Goal: Transaction & Acquisition: Purchase product/service

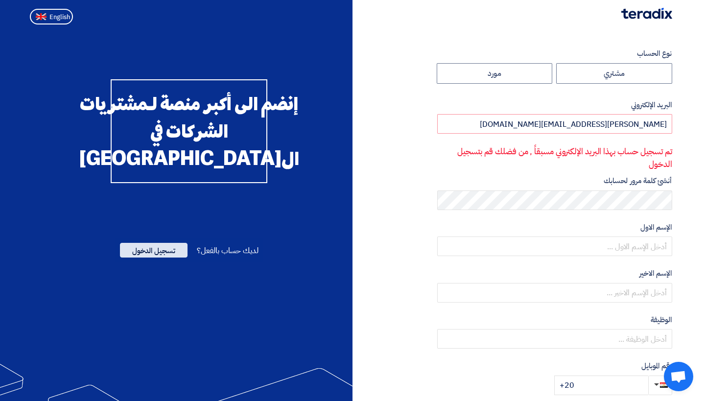
click at [163, 258] on span "تسجيل الدخول" at bounding box center [154, 250] width 68 height 15
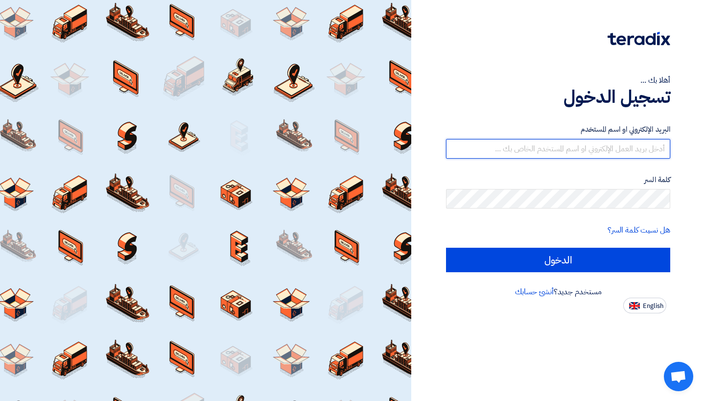
type input "abdelrahman.hagag@energycoegypt.com"
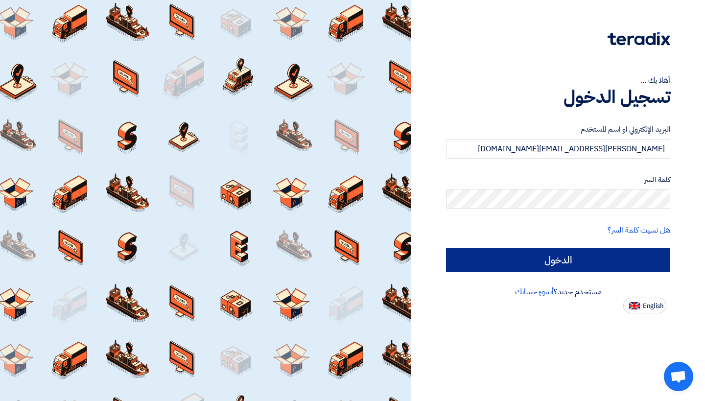
click at [572, 249] on input "الدخول" at bounding box center [558, 260] width 224 height 24
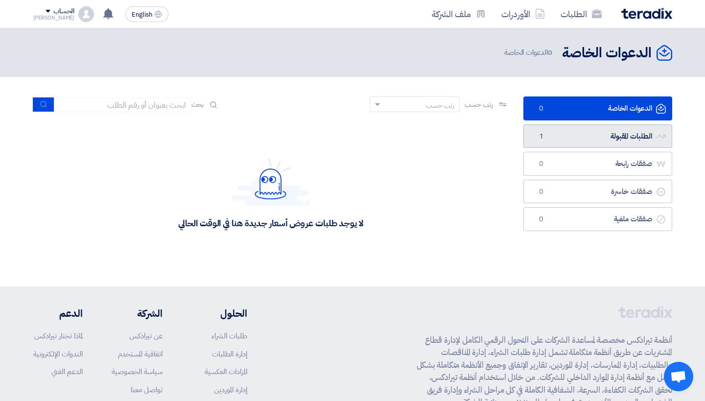
click at [577, 141] on link "الطلبات المقبولة الطلبات المقبولة 1" at bounding box center [598, 136] width 149 height 24
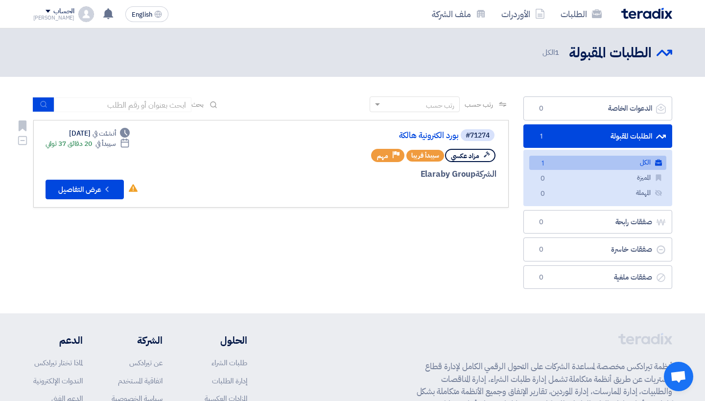
click at [465, 155] on span "مزاد عكسي" at bounding box center [465, 155] width 28 height 9
click at [93, 189] on button "Check details عرض التفاصيل" at bounding box center [85, 190] width 78 height 20
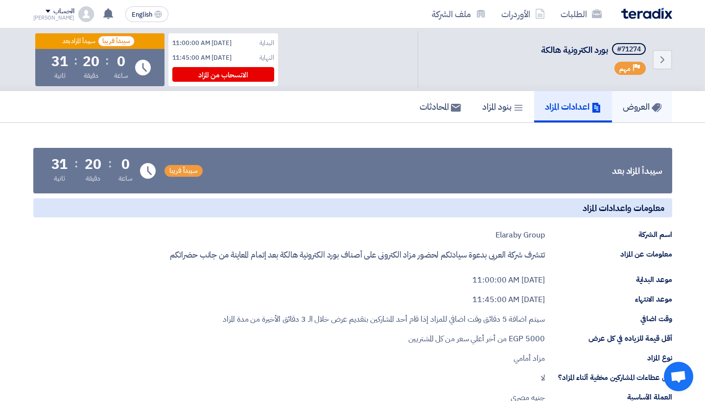
click at [638, 106] on h5 "العروض" at bounding box center [642, 106] width 39 height 11
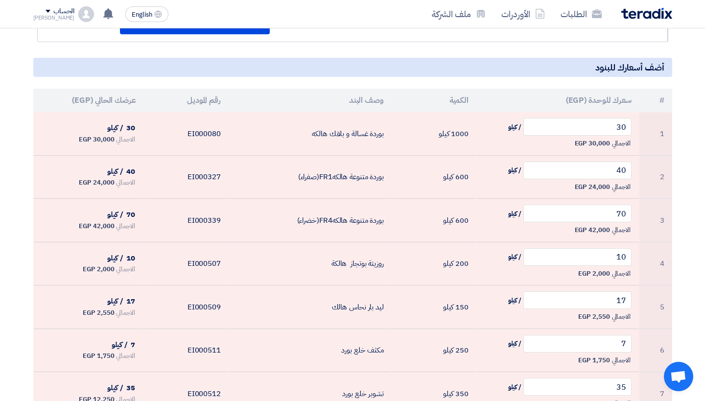
scroll to position [193, 0]
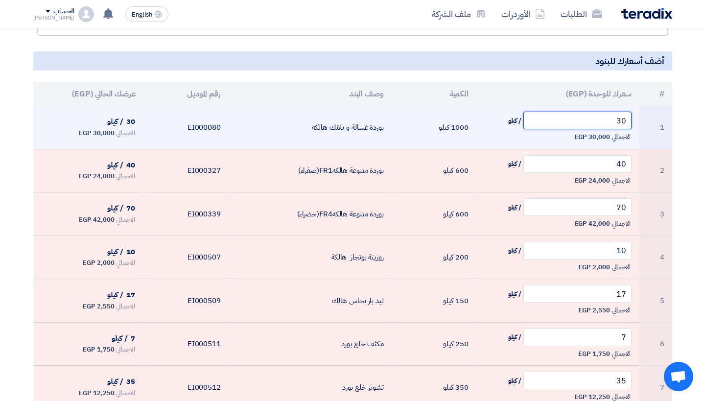
click at [614, 121] on input "30" at bounding box center [578, 121] width 108 height 18
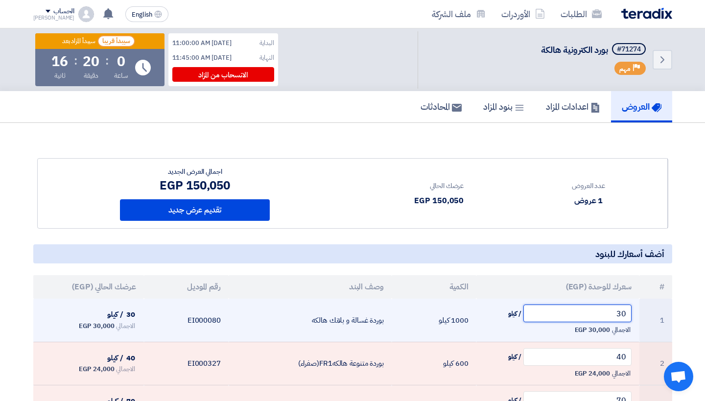
scroll to position [0, 0]
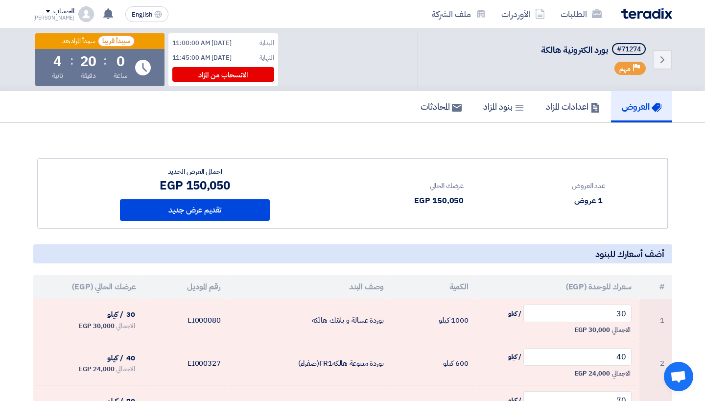
click at [589, 185] on div "عدد العروض" at bounding box center [588, 186] width 33 height 10
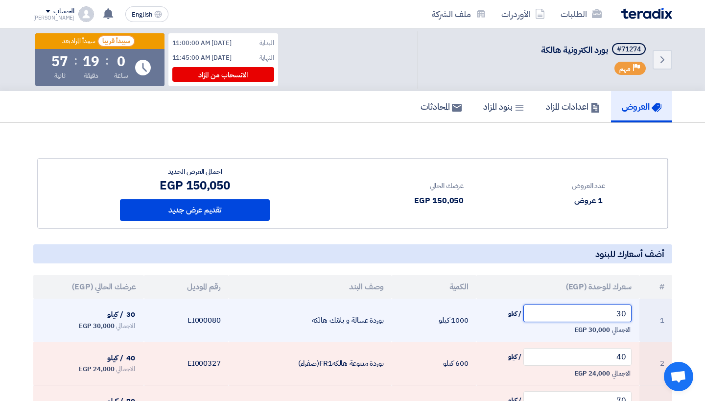
drag, startPoint x: 600, startPoint y: 319, endPoint x: 653, endPoint y: 324, distance: 53.6
click at [653, 324] on tr "1 30 / كيلو الاجمالي 30,000 EGP 1000 كيلو بوردة غسالة و بلانك هالكه EI000080 30…" at bounding box center [352, 320] width 639 height 43
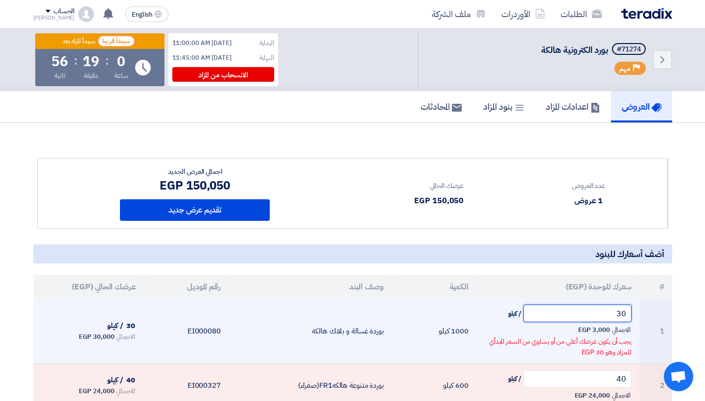
type input "3"
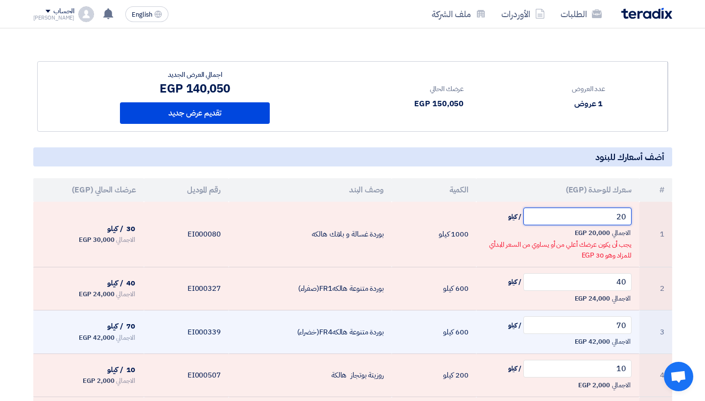
scroll to position [102, 0]
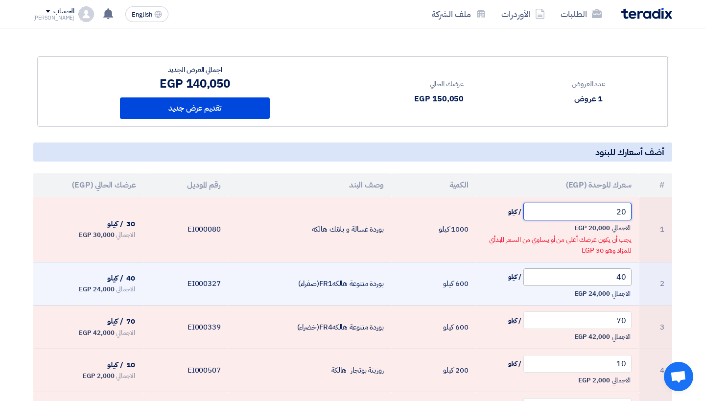
type input "20"
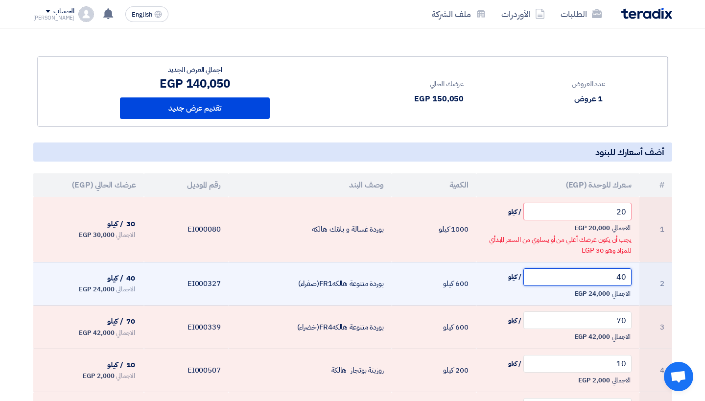
click at [612, 280] on input "40" at bounding box center [578, 277] width 108 height 18
type input "4"
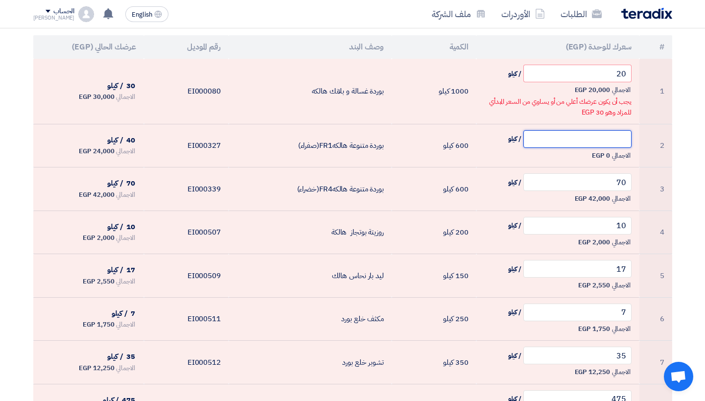
scroll to position [247, 0]
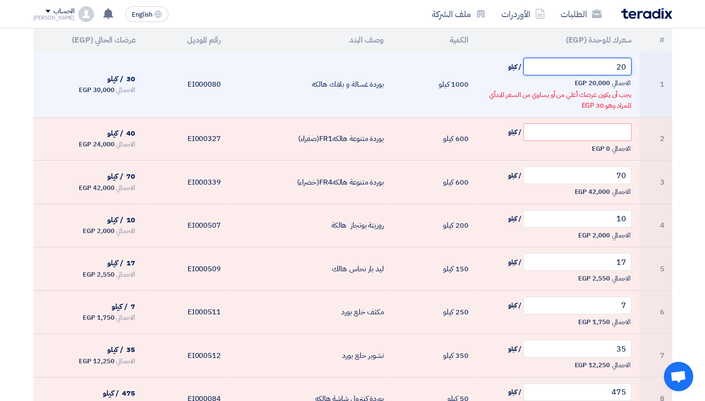
drag, startPoint x: 578, startPoint y: 69, endPoint x: 658, endPoint y: 70, distance: 80.3
click at [658, 70] on tr "1 20 / كيلو الاجمالي 20,000 EGP يجب أن يكون عرضك أعلي من أو يساوي من السعر المب…" at bounding box center [352, 84] width 639 height 65
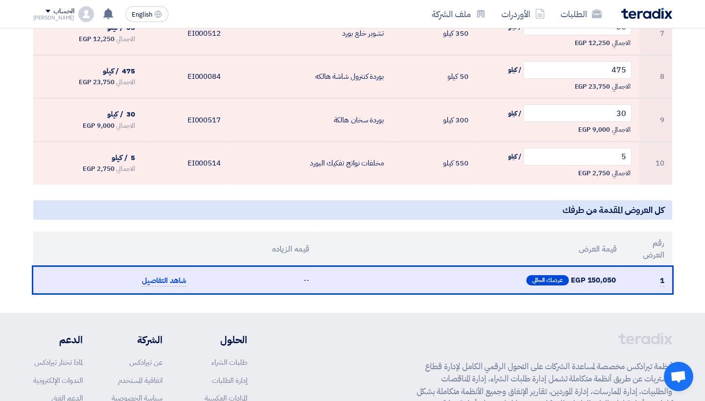
scroll to position [551, 0]
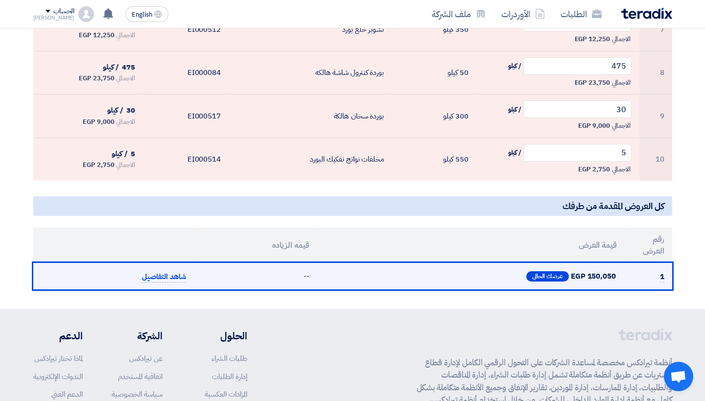
click at [539, 273] on span "عرضك الحالي" at bounding box center [548, 276] width 39 height 6
click at [166, 277] on span "شاهد التفاصيل" at bounding box center [164, 276] width 44 height 11
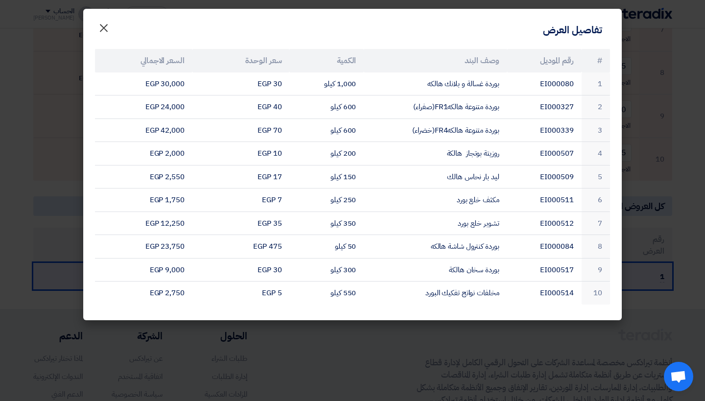
click at [103, 35] on span "×" at bounding box center [104, 27] width 12 height 29
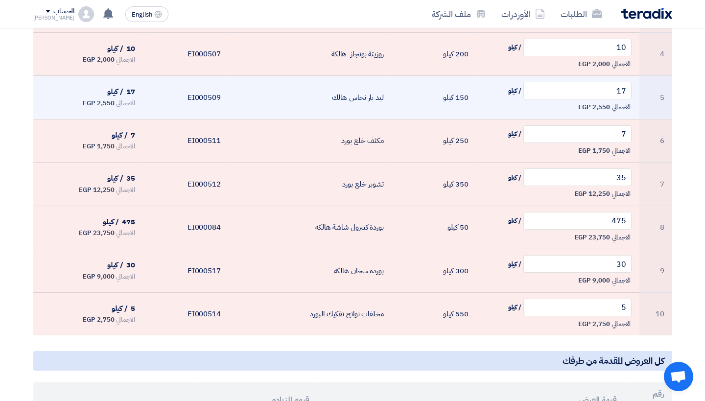
scroll to position [395, 0]
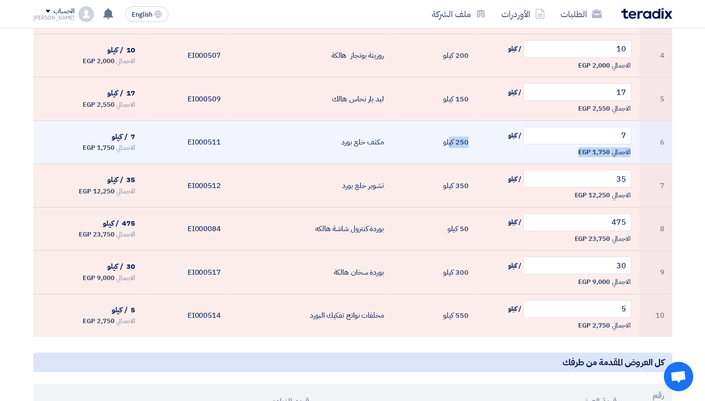
drag, startPoint x: 449, startPoint y: 145, endPoint x: 480, endPoint y: 140, distance: 30.8
click at [480, 140] on tr "6 7 / كيلو الاجمالي 1,750 EGP 250 كيلو مكثف خلع بورد EI000511 7 / كيلو الاجمالي" at bounding box center [352, 143] width 639 height 44
click at [480, 140] on td "7 / كيلو الاجمالي 1,750 EGP" at bounding box center [558, 143] width 163 height 44
click at [565, 133] on input "7" at bounding box center [578, 136] width 108 height 18
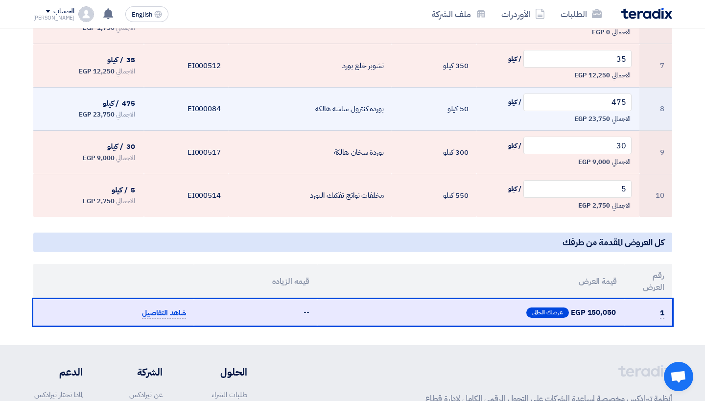
scroll to position [517, 0]
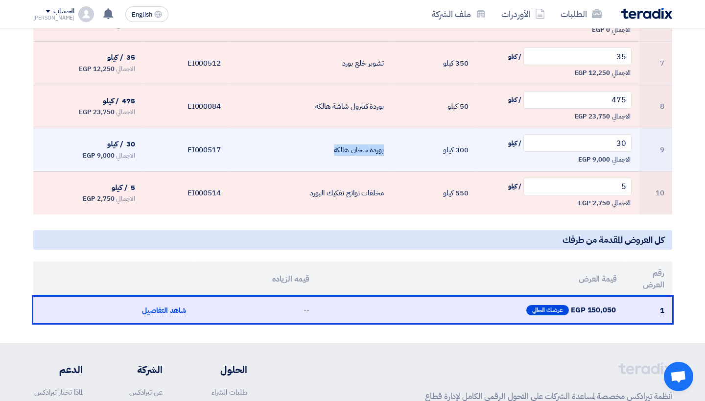
drag, startPoint x: 384, startPoint y: 149, endPoint x: 297, endPoint y: 149, distance: 87.2
click at [297, 149] on td "بوردة سخان هالكة" at bounding box center [310, 150] width 163 height 44
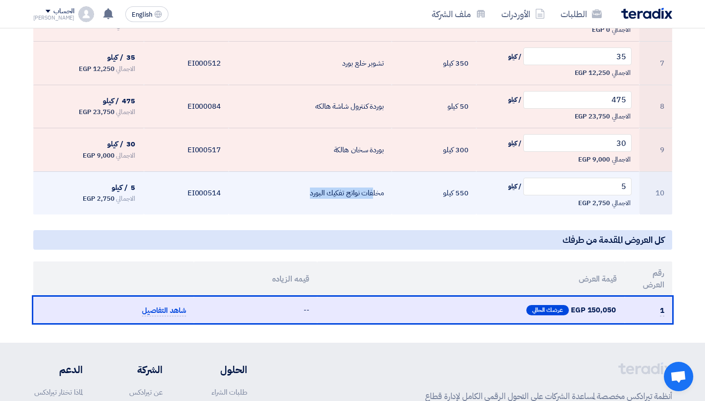
drag, startPoint x: 374, startPoint y: 192, endPoint x: 288, endPoint y: 190, distance: 86.7
click at [287, 190] on td "مخلفات نواتج تفكيك البورد" at bounding box center [310, 192] width 163 height 43
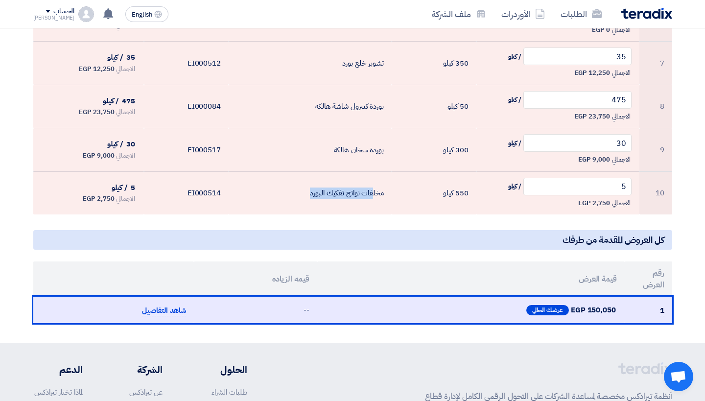
drag, startPoint x: 134, startPoint y: 185, endPoint x: 436, endPoint y: 275, distance: 315.5
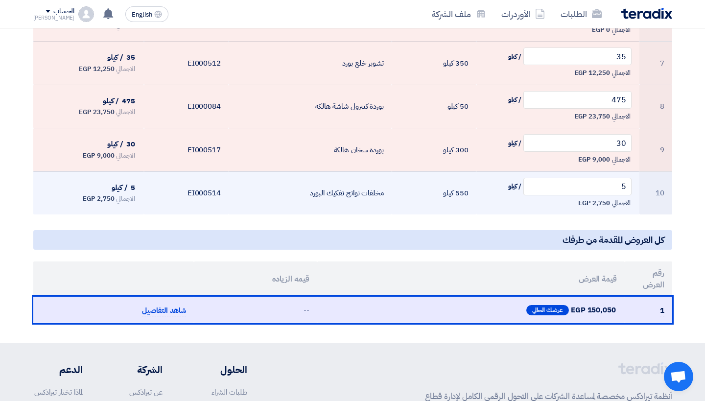
click at [351, 201] on td "مخلفات نواتج تفكيك البورد" at bounding box center [310, 192] width 163 height 43
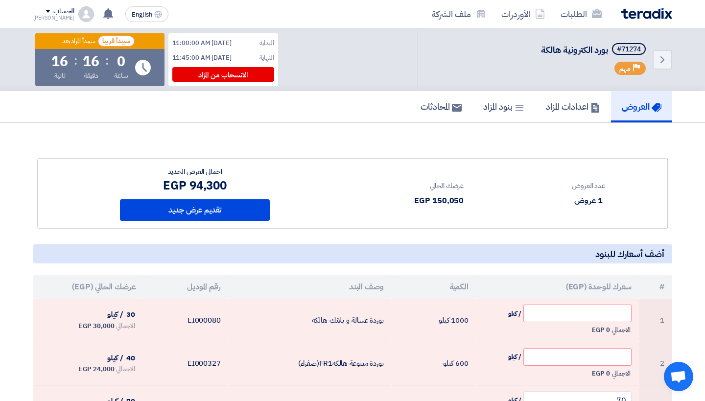
scroll to position [0, 0]
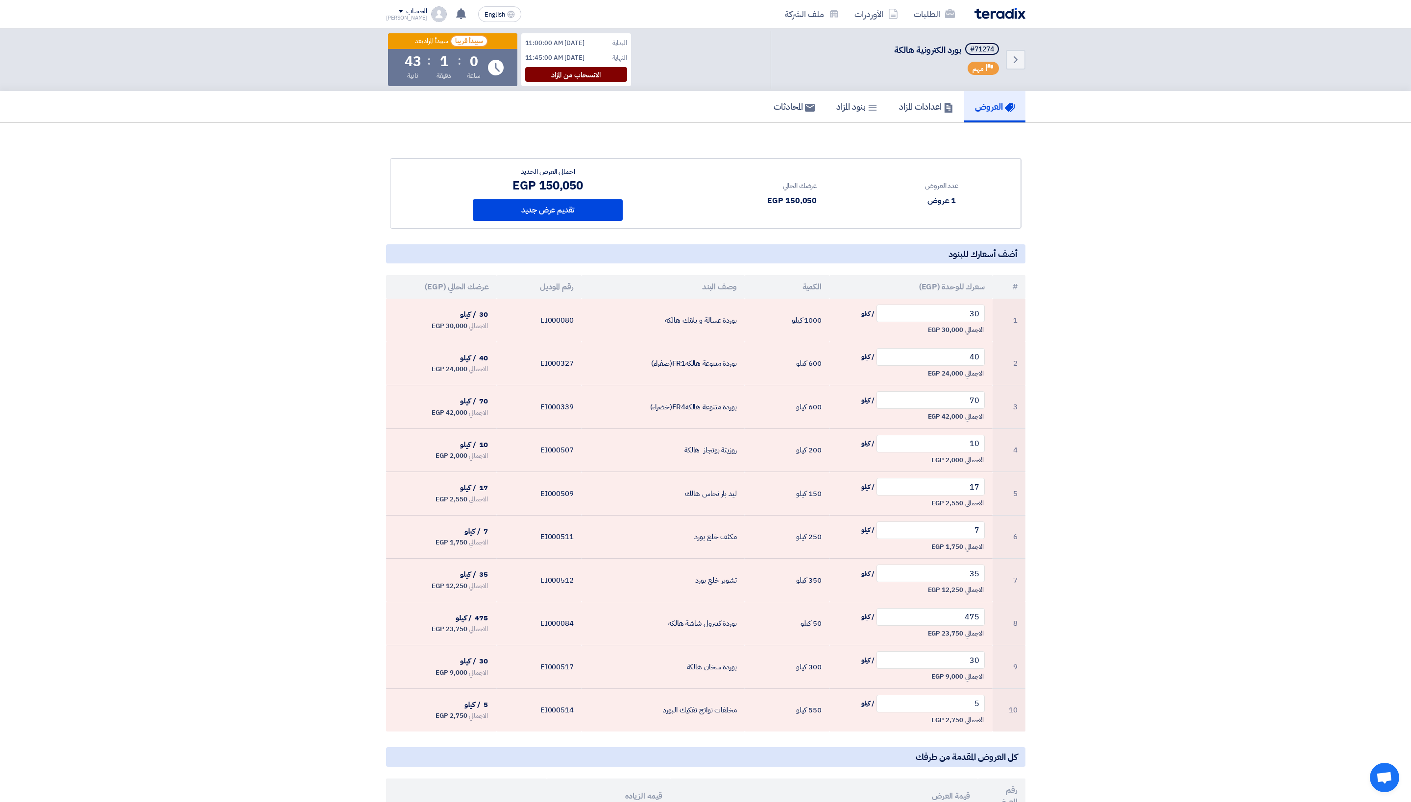
click at [525, 82] on div "الانسحاب من المزاد" at bounding box center [576, 74] width 102 height 15
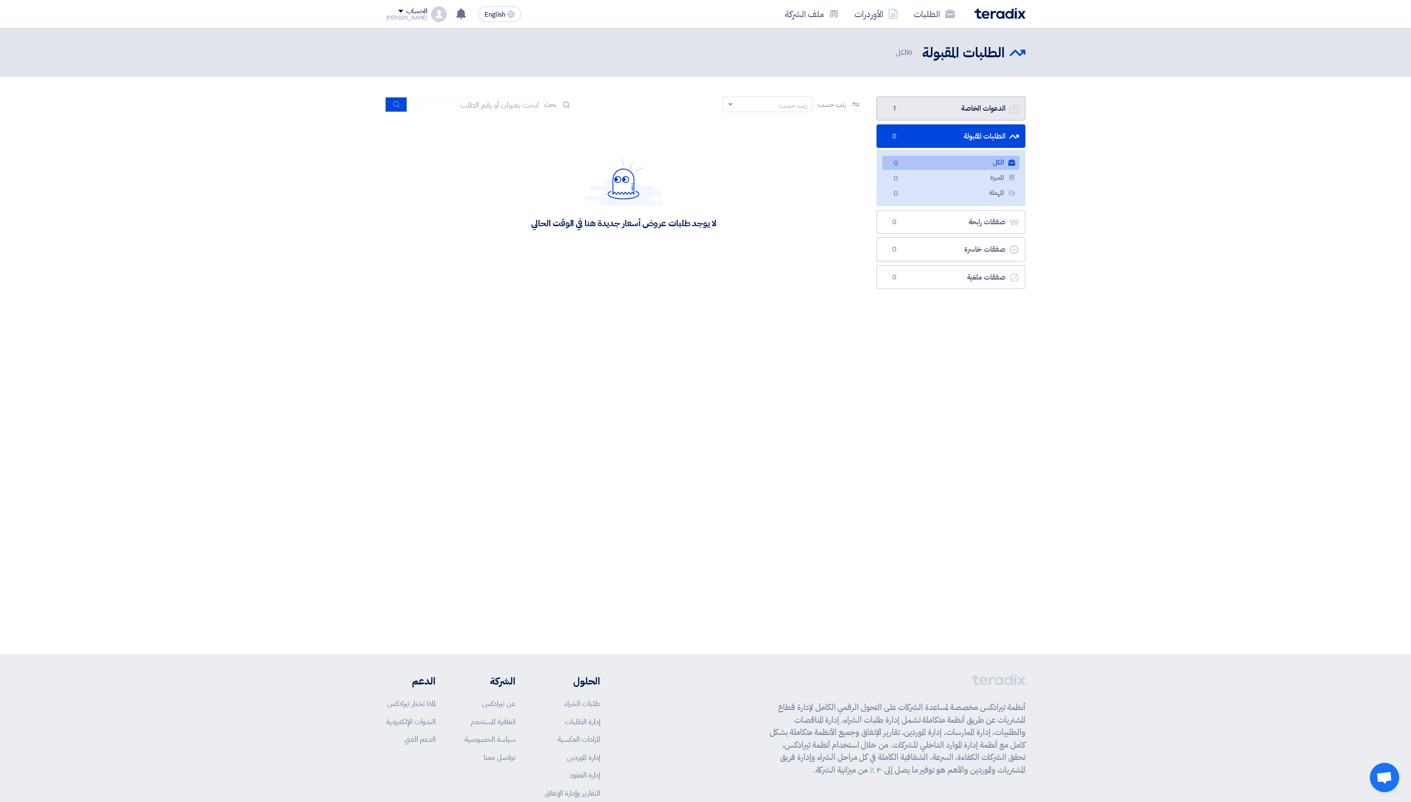
click at [705, 121] on link "الدعوات الخاصة الدعوات الخاصة 1" at bounding box center [950, 109] width 149 height 24
